Goal: Transaction & Acquisition: Download file/media

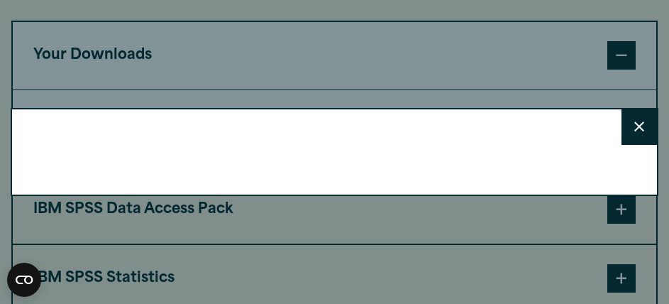
scroll to position [1064, 0]
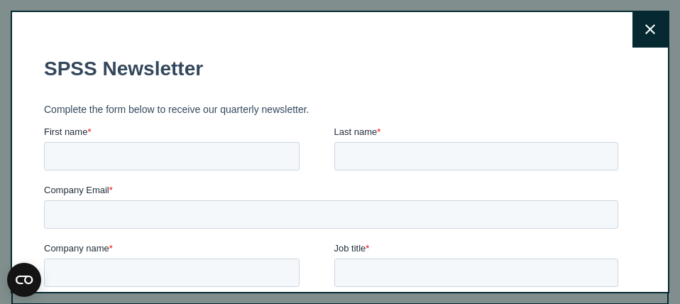
click at [637, 28] on button "Close" at bounding box center [649, 29] width 35 height 35
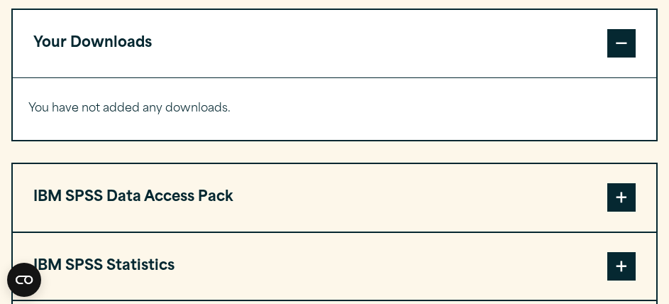
click at [613, 57] on span at bounding box center [621, 43] width 28 height 28
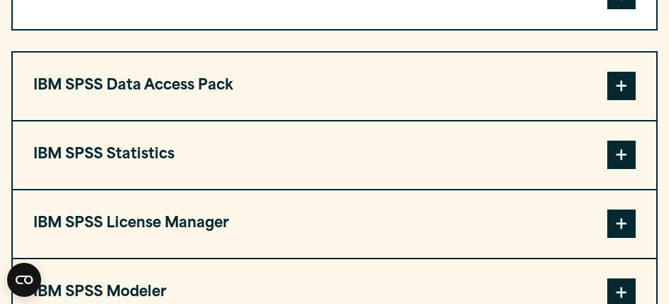
scroll to position [1135, 0]
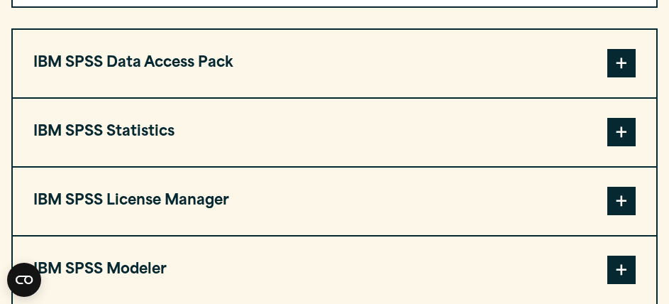
click at [618, 77] on span at bounding box center [621, 63] width 28 height 28
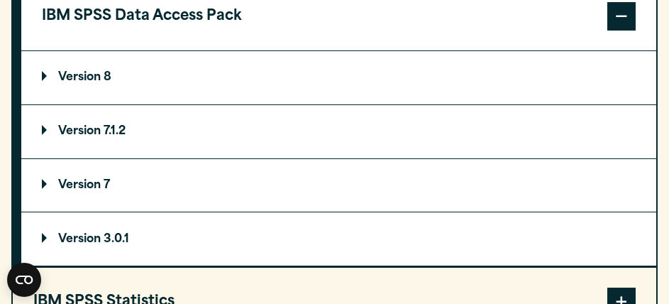
scroll to position [1206, 0]
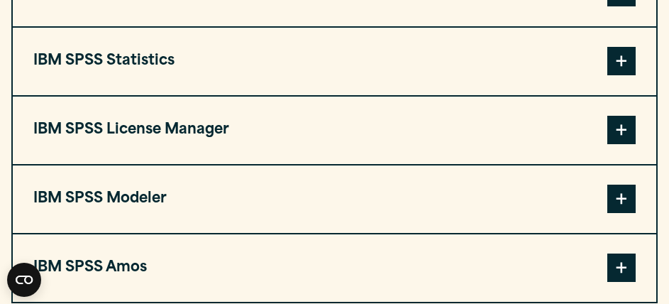
click at [640, 94] on button "IBM SPSS Statistics" at bounding box center [334, 61] width 643 height 67
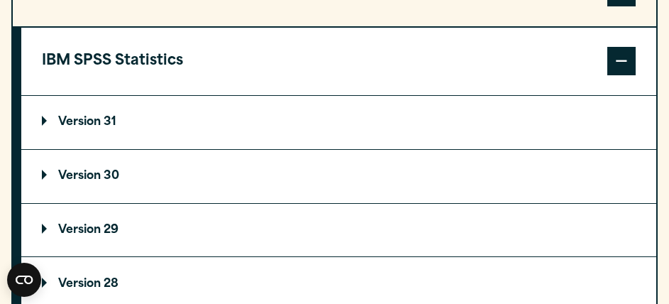
scroll to position [1277, 0]
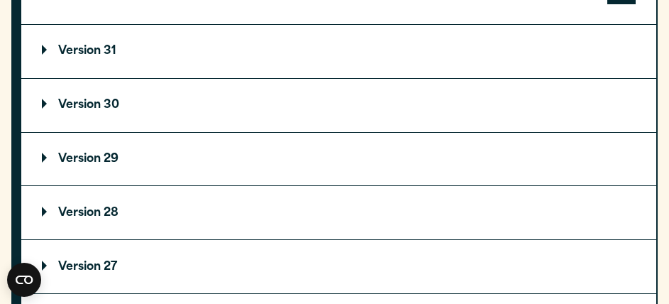
click at [91, 124] on summary "Version 30" at bounding box center [338, 105] width 635 height 53
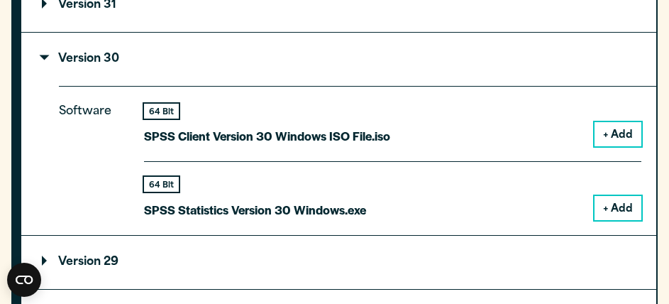
scroll to position [1348, 0]
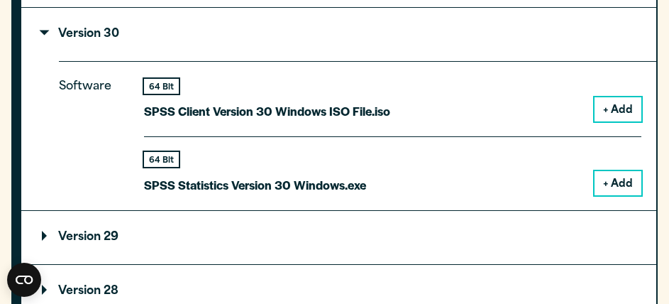
click at [619, 195] on button "+ Add" at bounding box center [617, 183] width 47 height 24
click at [308, 195] on p "SPSS Statistics Version 30 Windows.exe" at bounding box center [255, 185] width 222 height 21
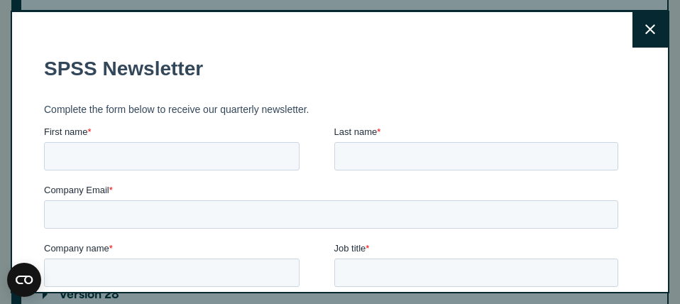
click at [643, 26] on button "Close" at bounding box center [649, 29] width 35 height 35
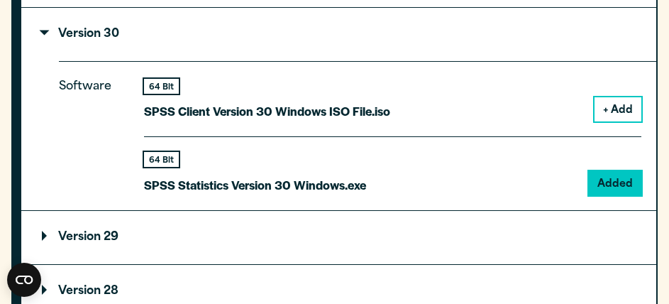
drag, startPoint x: 648, startPoint y: 1, endPoint x: 420, endPoint y: 82, distance: 241.7
click at [420, 61] on summary "Version 30" at bounding box center [338, 34] width 635 height 53
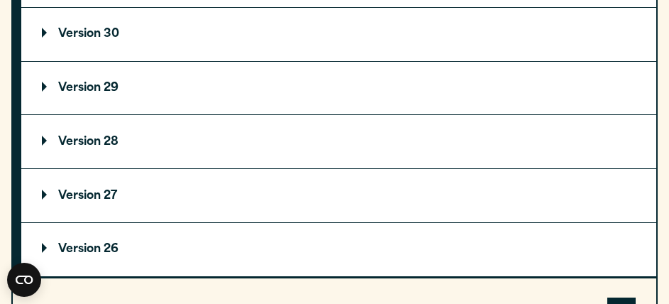
click at [135, 61] on summary "Version 30" at bounding box center [338, 34] width 635 height 53
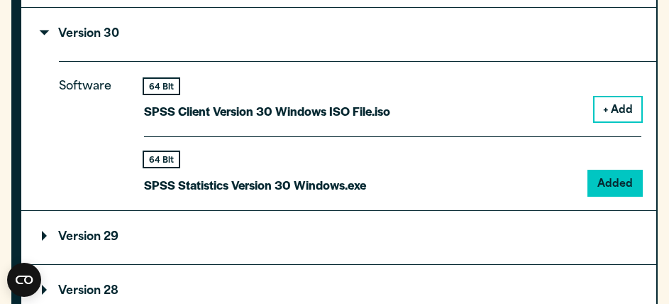
click at [332, 195] on p "SPSS Statistics Version 30 Windows.exe" at bounding box center [255, 185] width 222 height 21
click at [610, 121] on button "+ Add" at bounding box center [617, 109] width 47 height 24
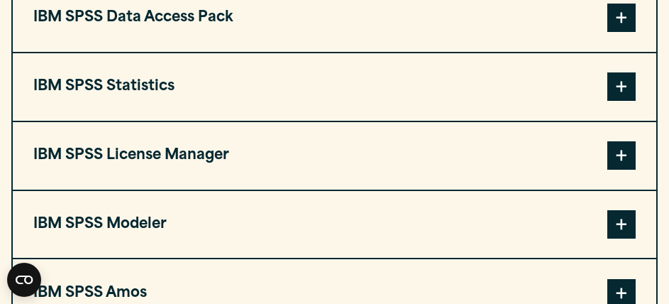
scroll to position [1348, 0]
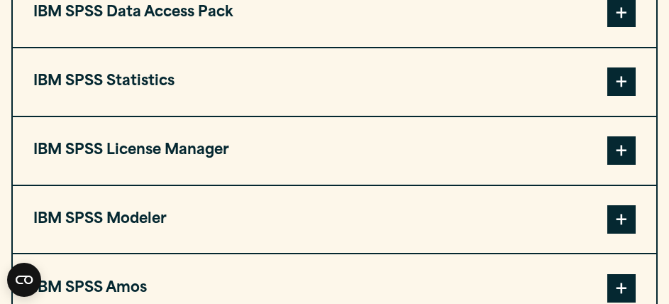
click at [593, 111] on button "IBM SPSS Statistics" at bounding box center [334, 81] width 643 height 67
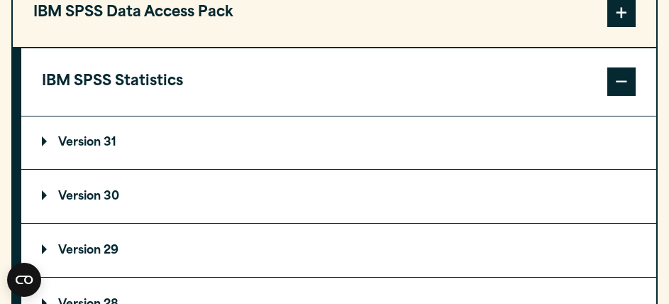
click at [85, 202] on p "Version 30" at bounding box center [80, 196] width 77 height 11
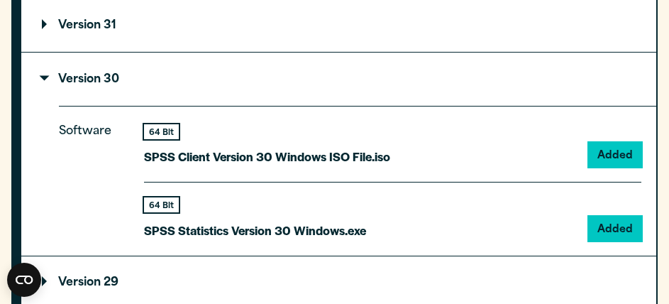
scroll to position [1490, 0]
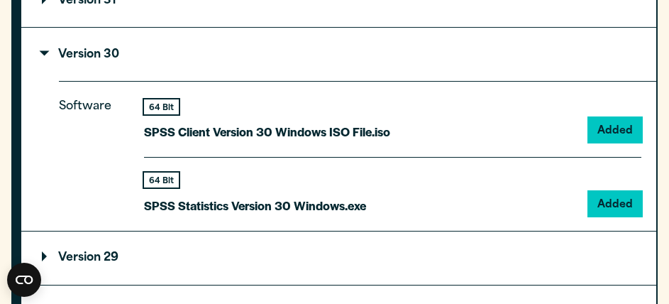
click at [157, 114] on div "64 Bit" at bounding box center [161, 106] width 35 height 15
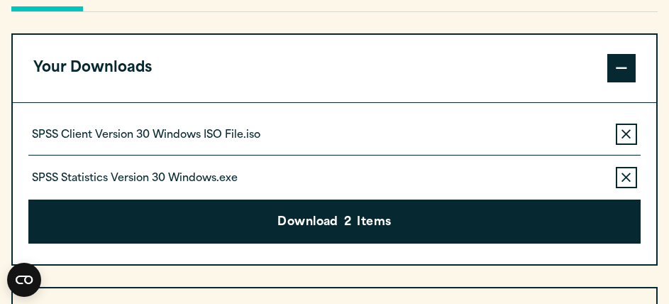
scroll to position [1064, 0]
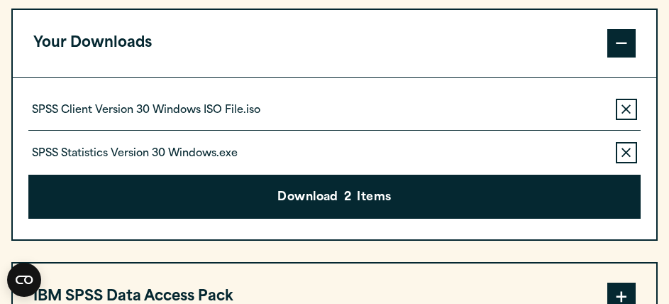
click at [634, 120] on button "Remove this item from your software download list" at bounding box center [626, 109] width 21 height 21
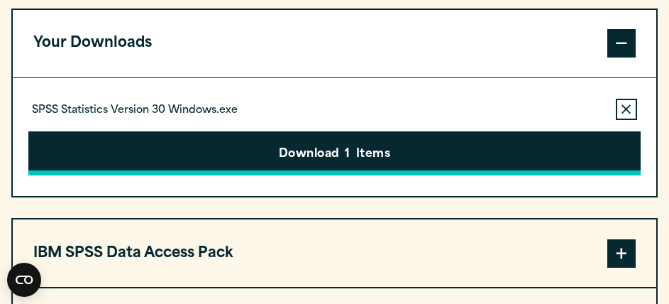
click at [499, 175] on button "Download 1 Items" at bounding box center [334, 153] width 612 height 44
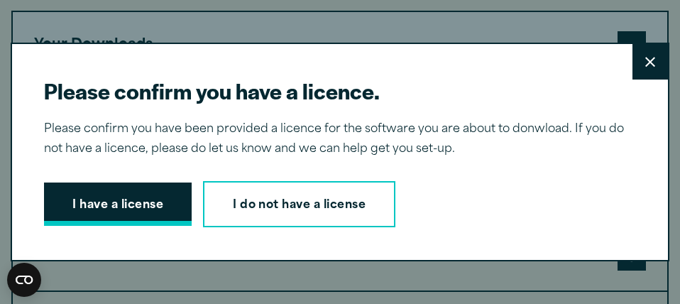
click at [165, 215] on button "I have a license" at bounding box center [118, 204] width 148 height 44
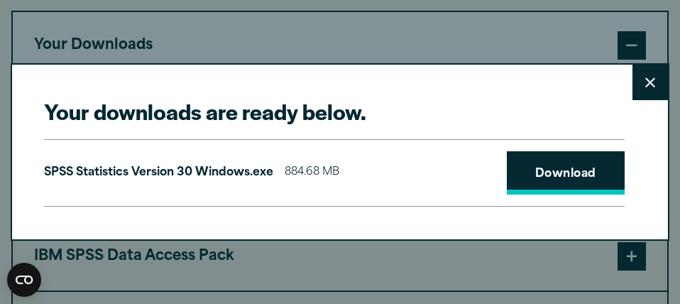
click at [507, 169] on link "Download" at bounding box center [566, 173] width 118 height 44
click at [645, 85] on icon at bounding box center [650, 82] width 10 height 10
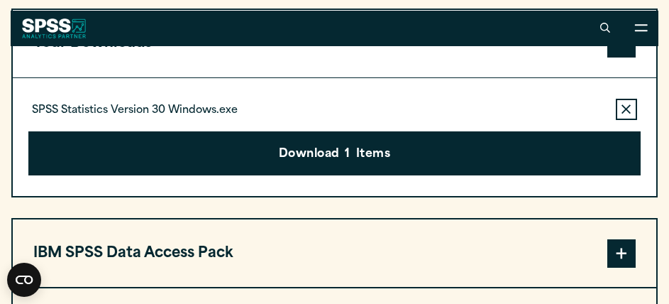
click at [626, 120] on button "Remove this item from your software download list" at bounding box center [626, 109] width 21 height 21
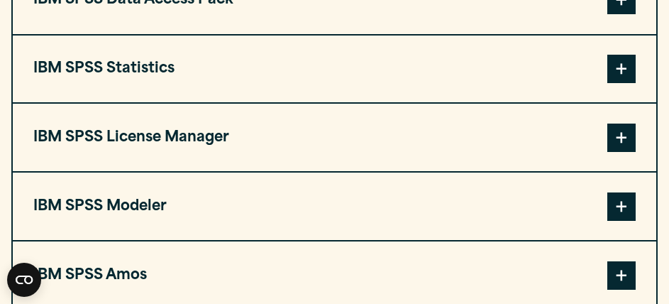
scroll to position [1277, 0]
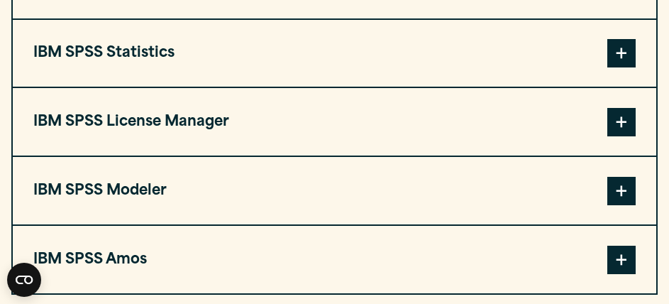
click at [392, 87] on button "IBM SPSS Statistics" at bounding box center [334, 53] width 643 height 67
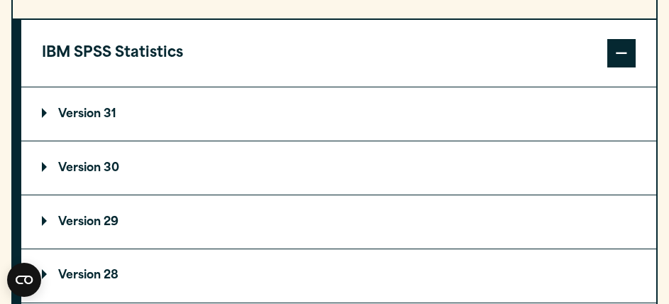
scroll to position [1348, 0]
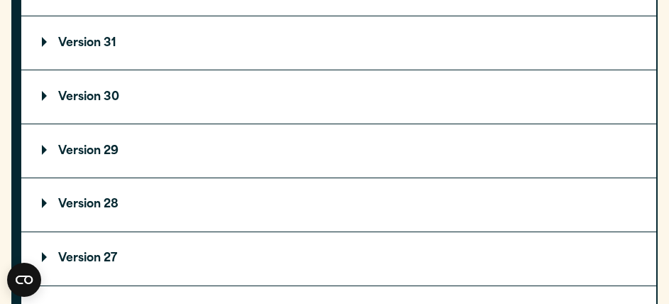
click at [94, 103] on p "Version 30" at bounding box center [80, 97] width 77 height 11
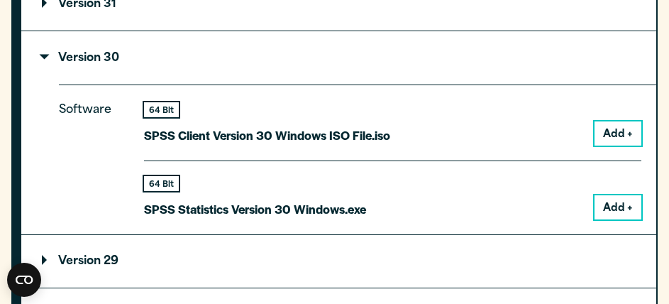
scroll to position [1490, 0]
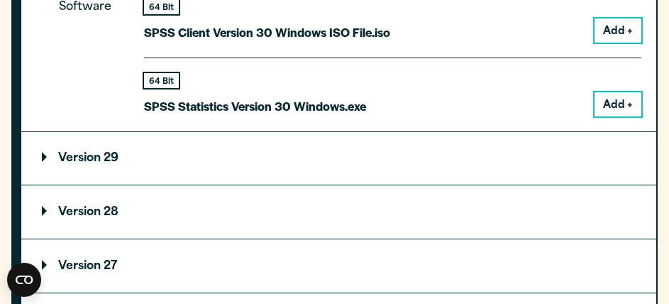
click at [611, 116] on button "Add +" at bounding box center [617, 104] width 47 height 24
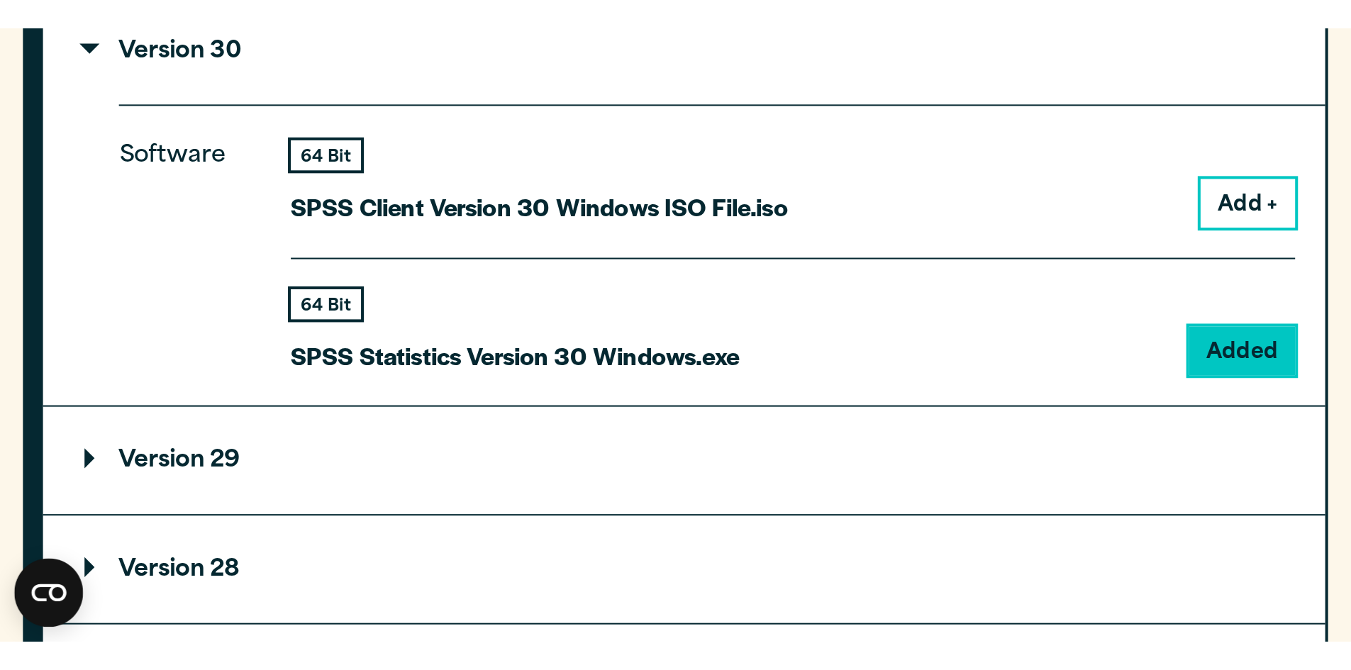
scroll to position [1546, 0]
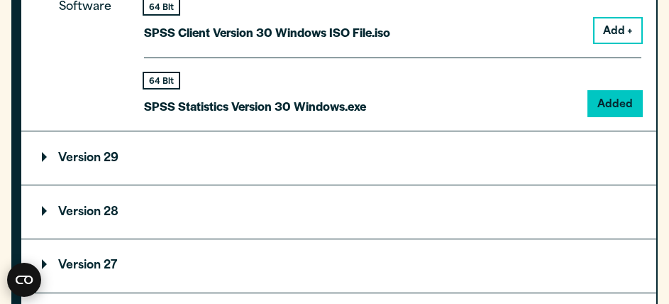
click at [27, 280] on circle "Open CMP widget" at bounding box center [24, 279] width 34 height 34
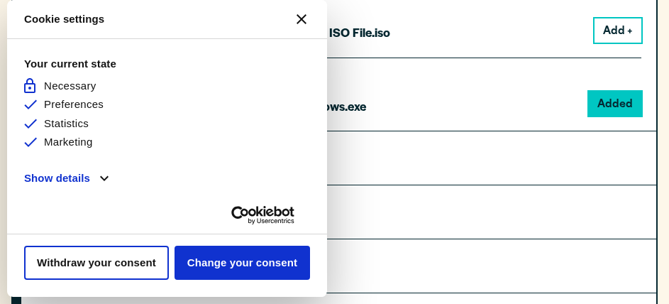
click at [306, 13] on button "[#WIDGET_ICON_CROSS#]" at bounding box center [301, 19] width 34 height 34
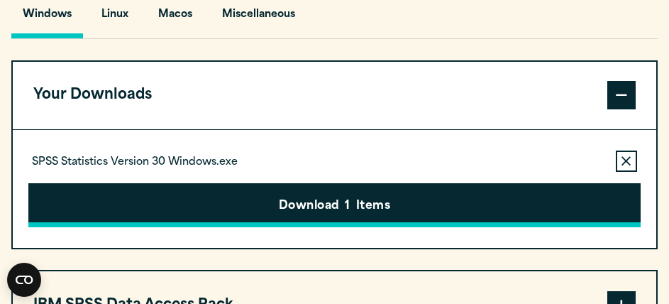
scroll to position [1016, 0]
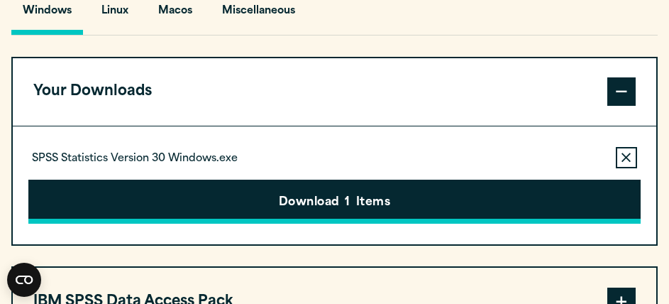
click at [418, 223] on button "Download 1 Items" at bounding box center [334, 201] width 612 height 44
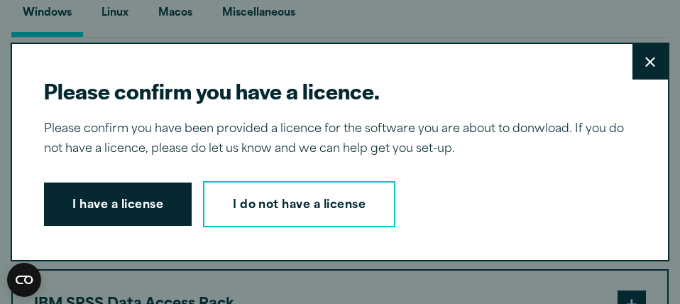
click at [126, 206] on button "I have a license" at bounding box center [118, 204] width 148 height 44
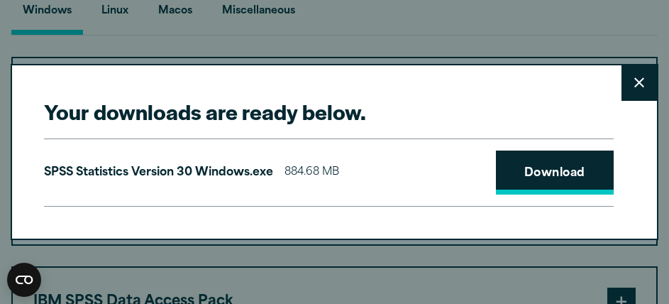
click at [529, 176] on link "Download" at bounding box center [555, 172] width 118 height 44
click at [638, 92] on button "Close" at bounding box center [638, 82] width 35 height 35
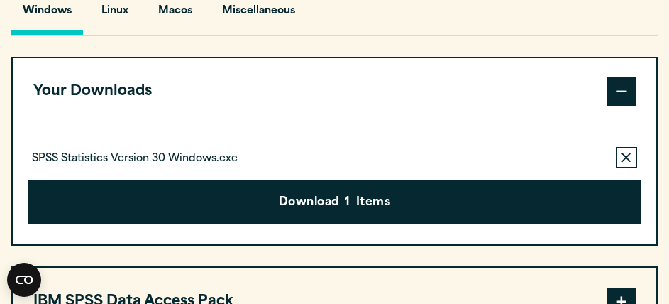
click at [627, 162] on icon "button" at bounding box center [625, 158] width 9 height 10
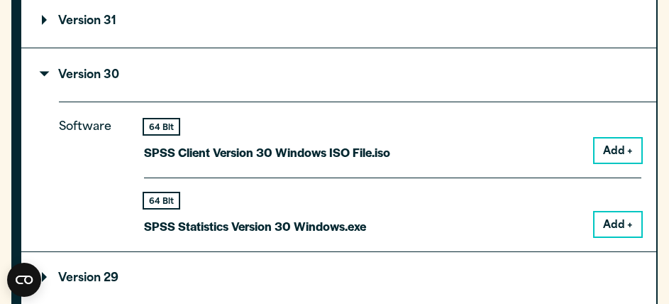
scroll to position [1371, 0]
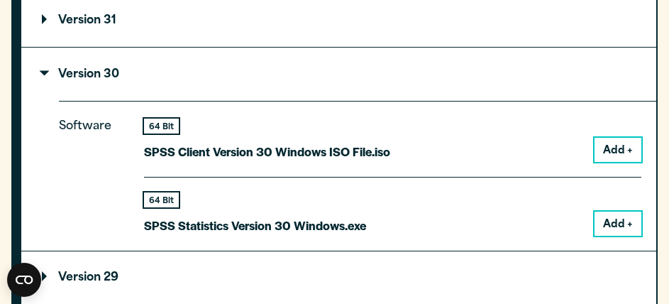
click at [616, 162] on button "Add +" at bounding box center [617, 150] width 47 height 24
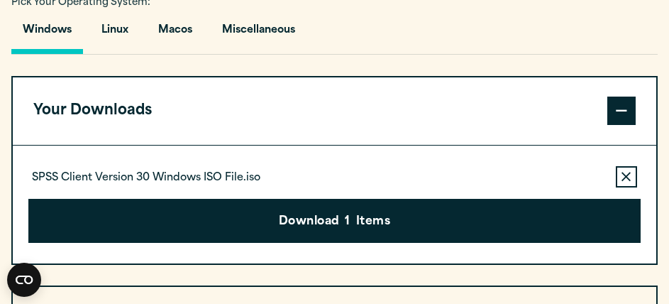
scroll to position [1056, 0]
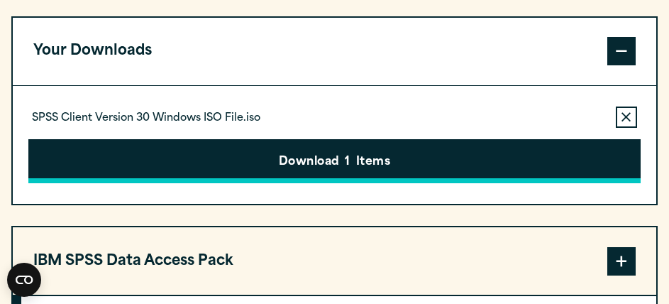
click at [475, 179] on button "Download 1 Items" at bounding box center [334, 161] width 612 height 44
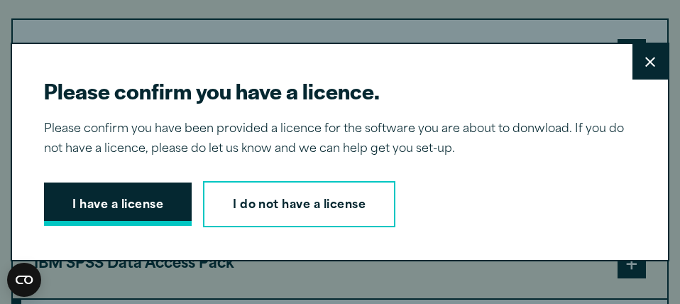
click at [101, 192] on button "I have a license" at bounding box center [118, 204] width 148 height 44
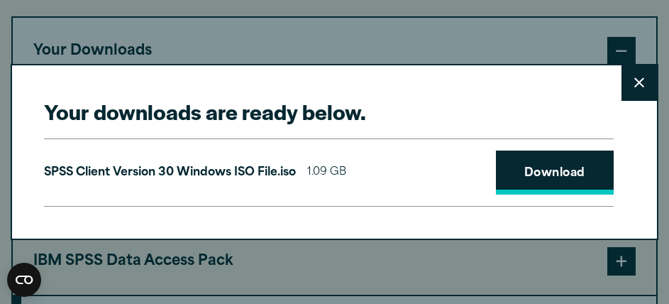
click at [560, 172] on link "Download" at bounding box center [555, 172] width 118 height 44
